Goal: Register for event/course

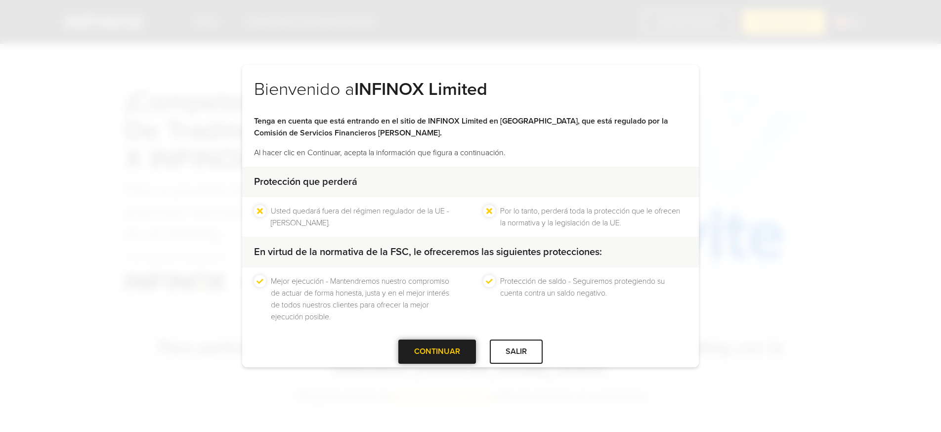
click at [437, 352] on div at bounding box center [437, 352] width 0 height 0
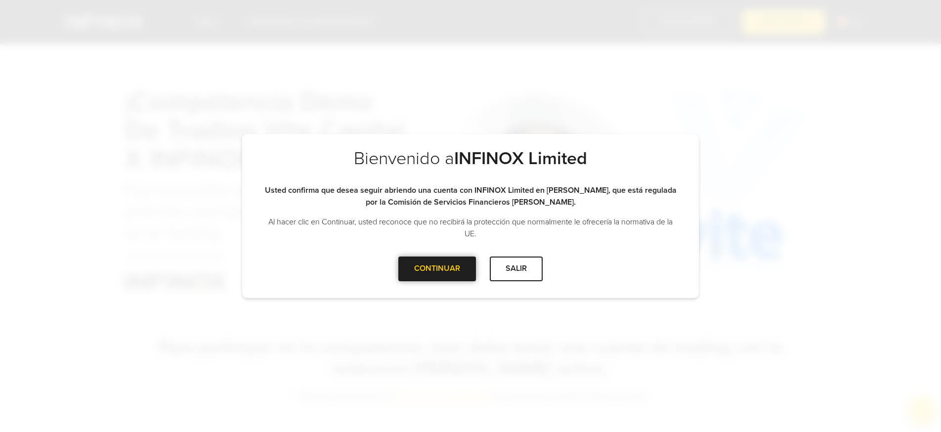
click at [437, 269] on div at bounding box center [437, 269] width 0 height 0
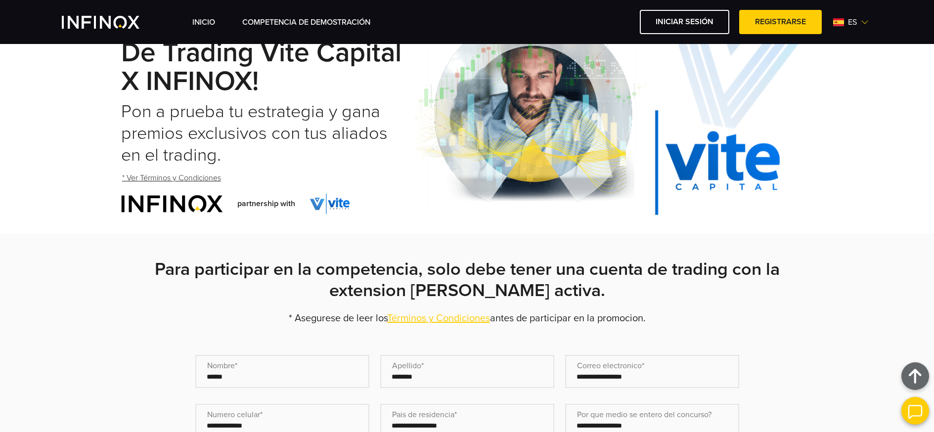
scroll to position [73, 0]
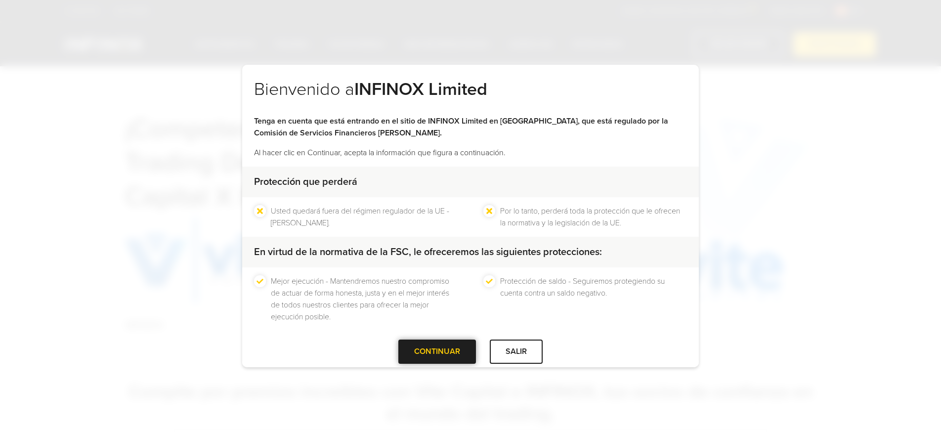
click at [457, 349] on div "CONTINUAR" at bounding box center [437, 352] width 78 height 24
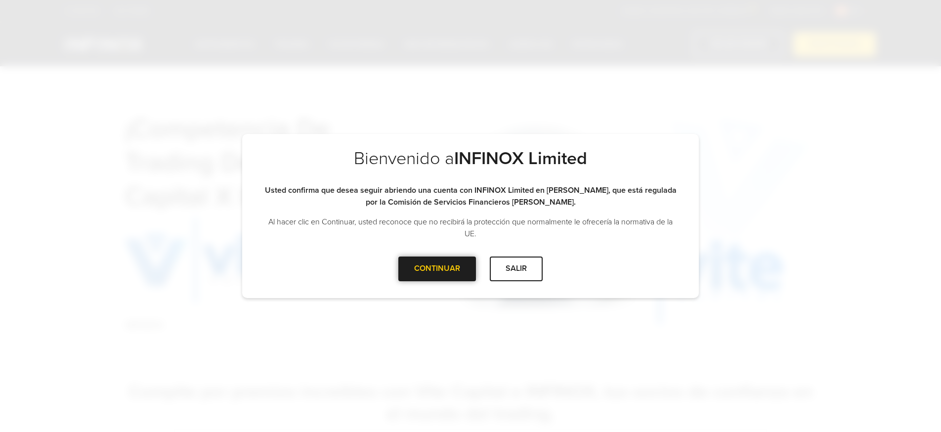
click at [435, 281] on div "CONTINUAR" at bounding box center [437, 269] width 78 height 24
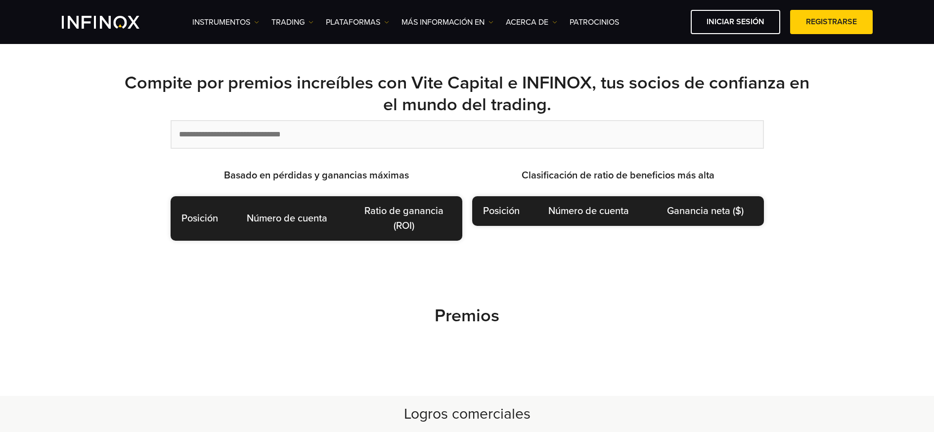
scroll to position [330, 0]
